Goal: Information Seeking & Learning: Learn about a topic

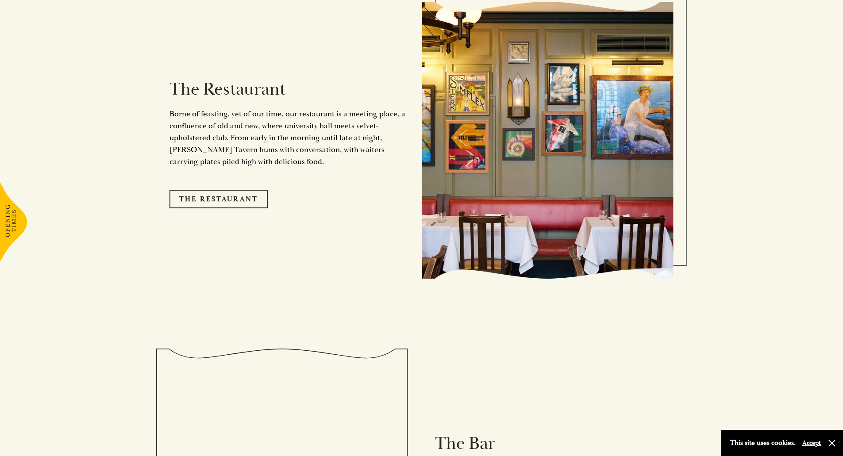
scroll to position [885, 0]
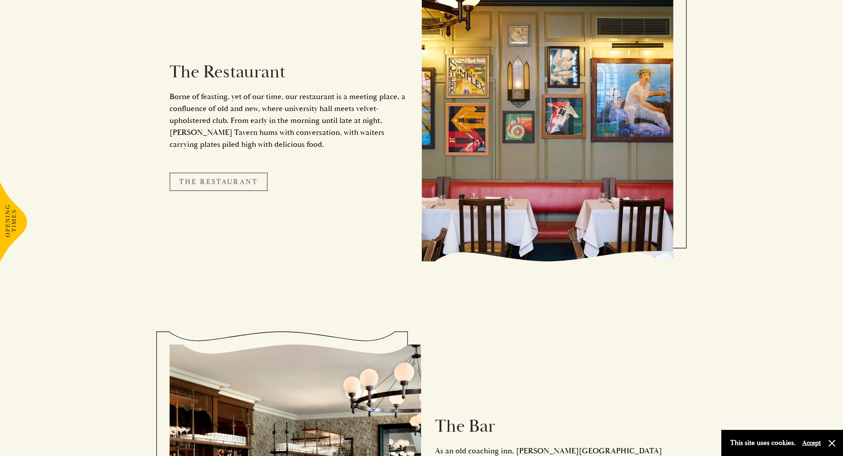
click at [224, 173] on link "The Restaurant" at bounding box center [218, 182] width 98 height 19
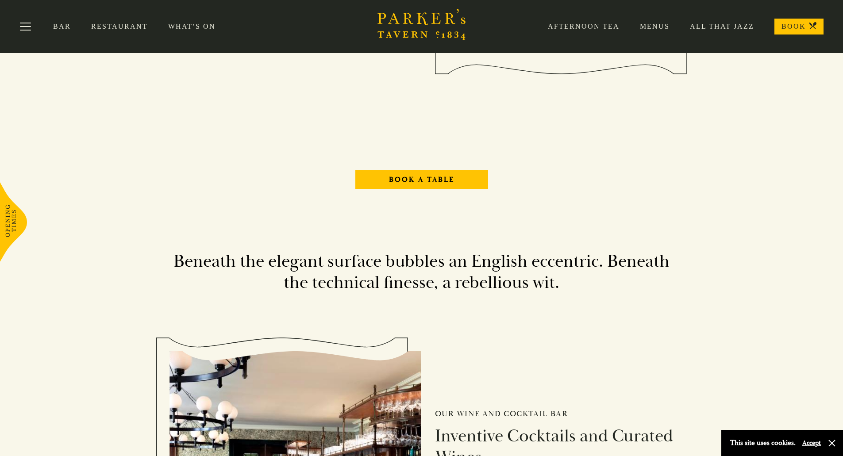
scroll to position [973, 0]
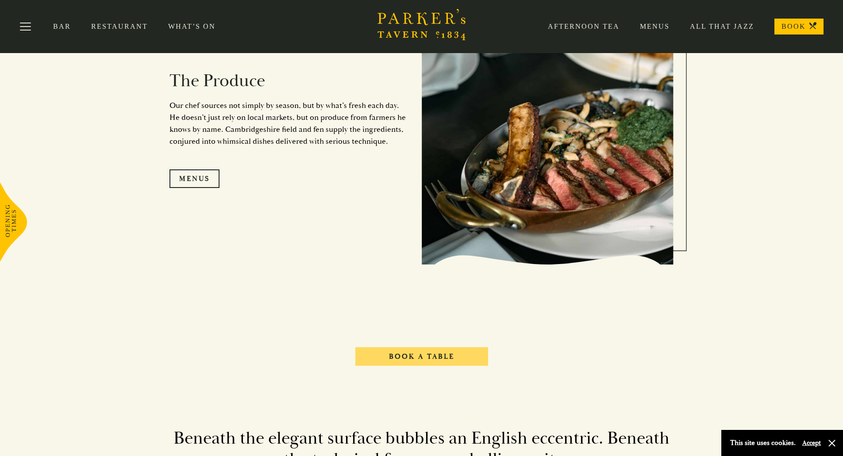
click at [434, 358] on link "Book A Table" at bounding box center [421, 356] width 133 height 19
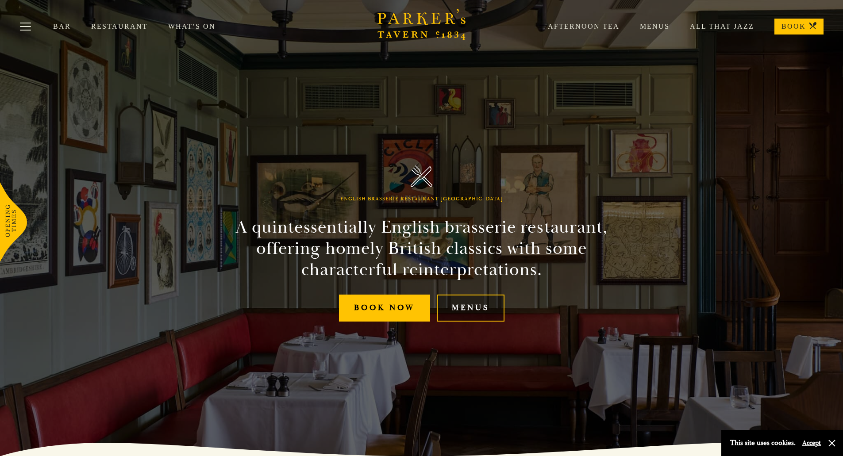
click at [464, 311] on link "Menus" at bounding box center [471, 308] width 68 height 27
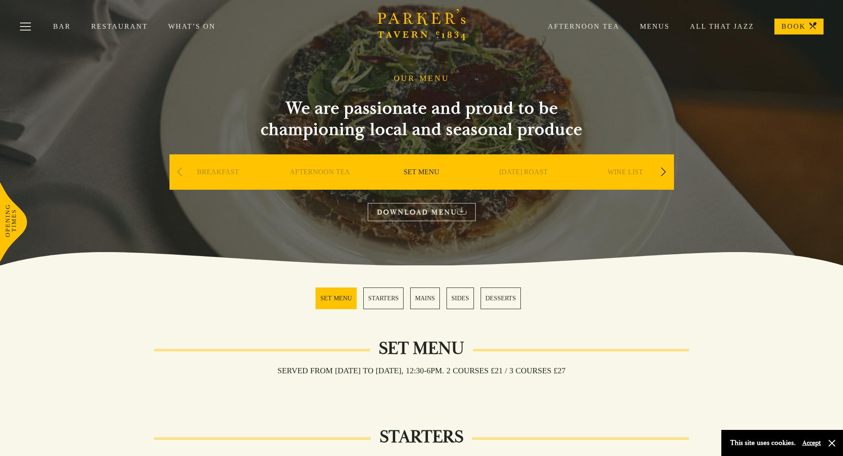
click at [663, 173] on div "Next slide" at bounding box center [663, 171] width 12 height 19
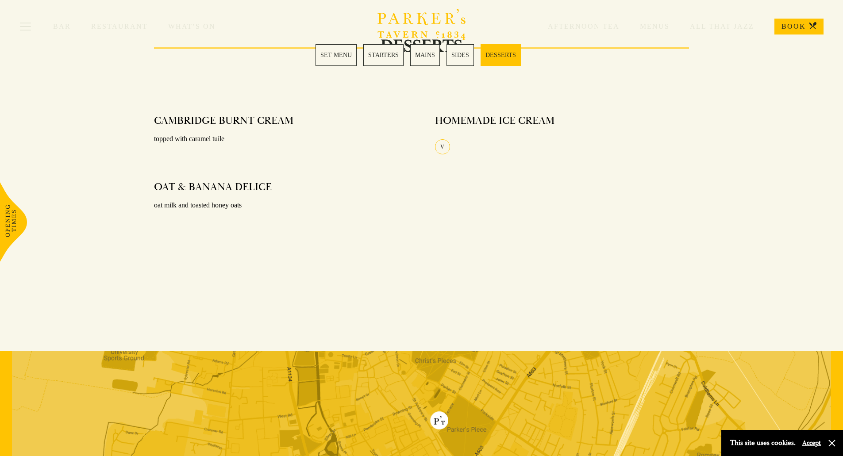
scroll to position [973, 0]
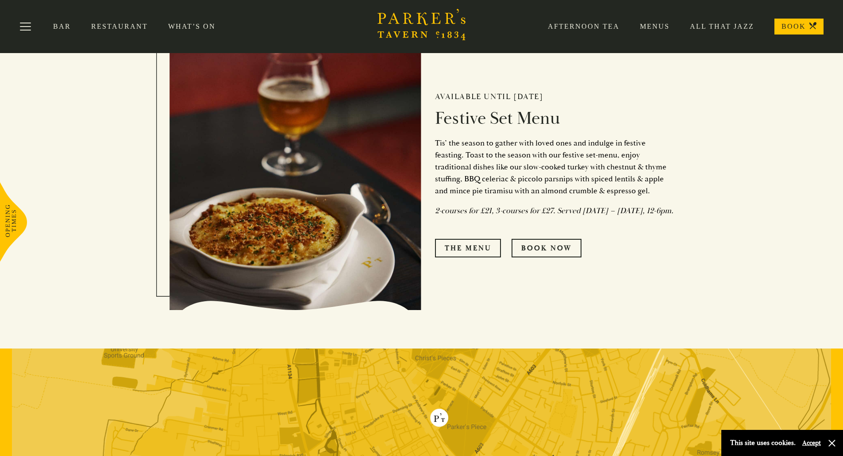
scroll to position [423, 0]
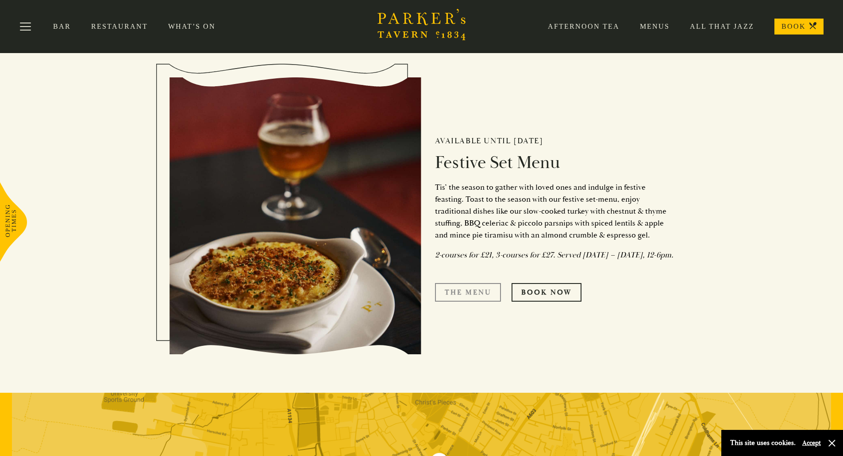
click at [464, 301] on link "The Menu" at bounding box center [468, 292] width 66 height 19
